Goal: Transaction & Acquisition: Subscribe to service/newsletter

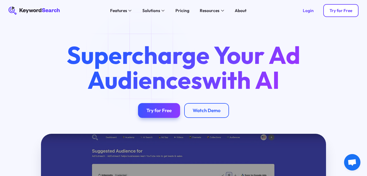
click at [333, 13] on div "Try for Free" at bounding box center [341, 10] width 23 height 5
